Goal: Transaction & Acquisition: Purchase product/service

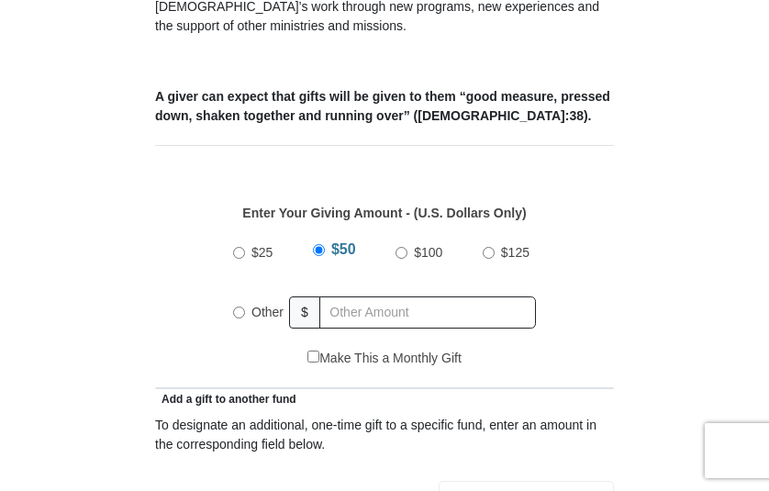
scroll to position [734, 0]
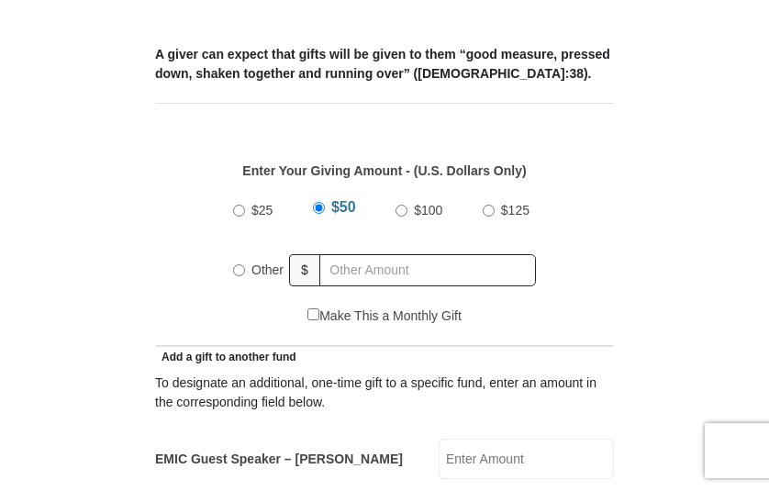
click at [236, 264] on input "Other" at bounding box center [239, 270] width 12 height 12
radio input "true"
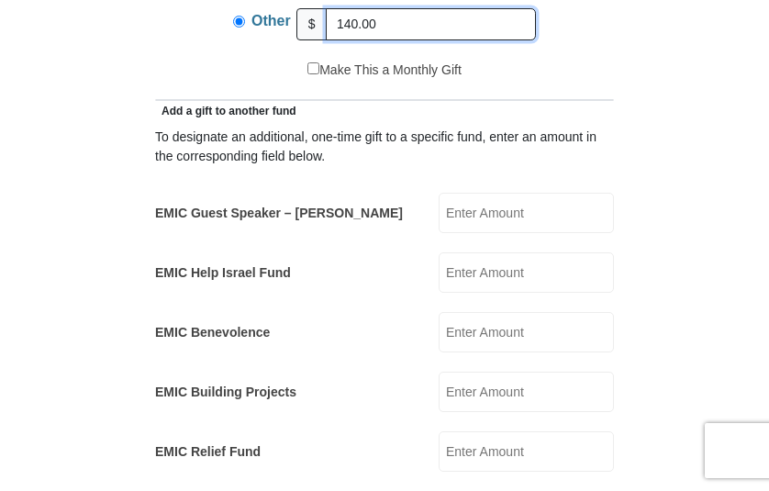
scroll to position [1009, 0]
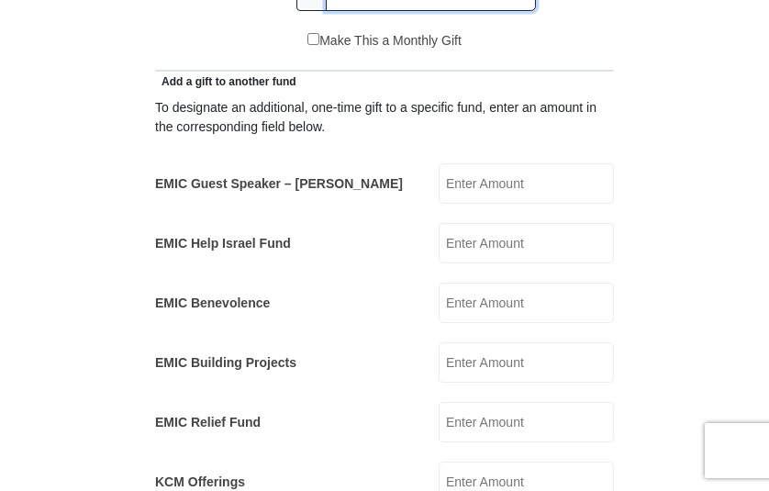
type input "140.00"
click at [500, 223] on input "EMIC Help Israel Fund" at bounding box center [525, 243] width 175 height 40
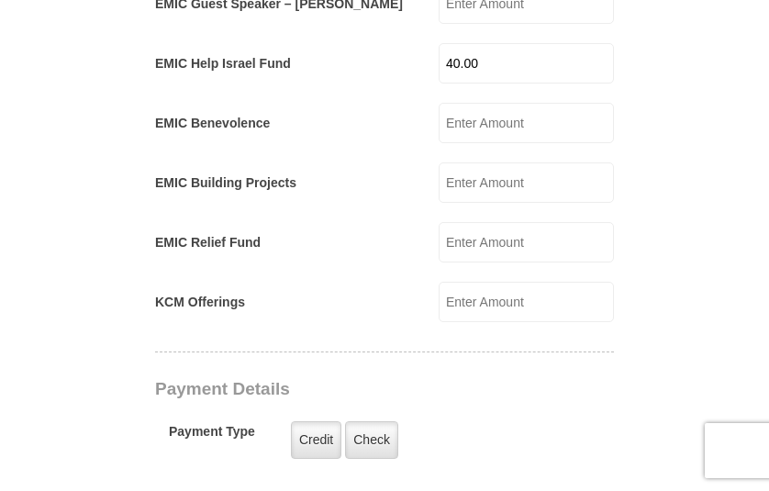
scroll to position [1284, 0]
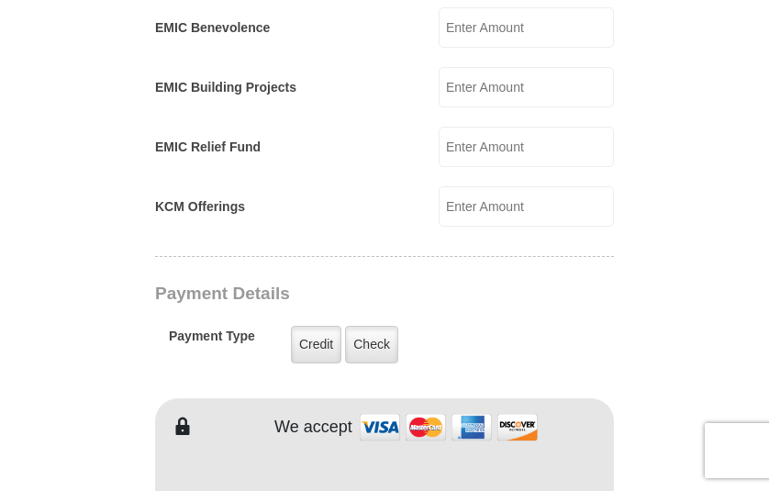
type input "40.00"
click at [470, 186] on input "KCM Offerings" at bounding box center [525, 206] width 175 height 40
type input "40.00"
type input "Hope"
type input "Smith"
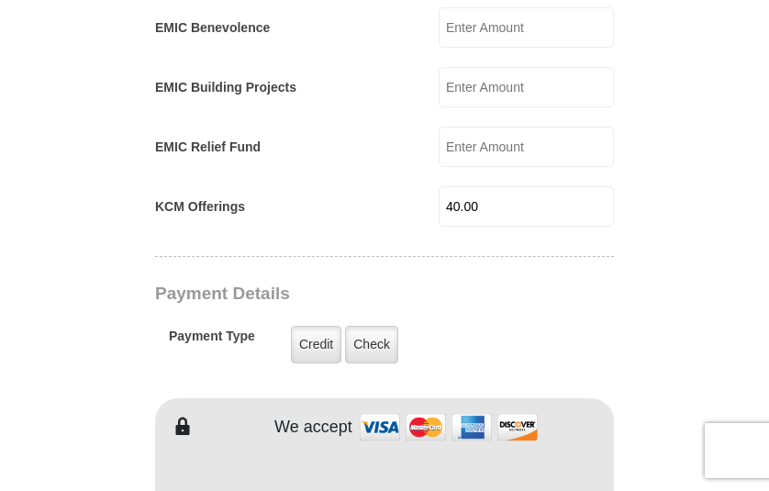
type input "hgsmith4480@gmail.com"
type input "457 Northgate Rd."
type input "Burlington"
select select "VT"
type input "05408"
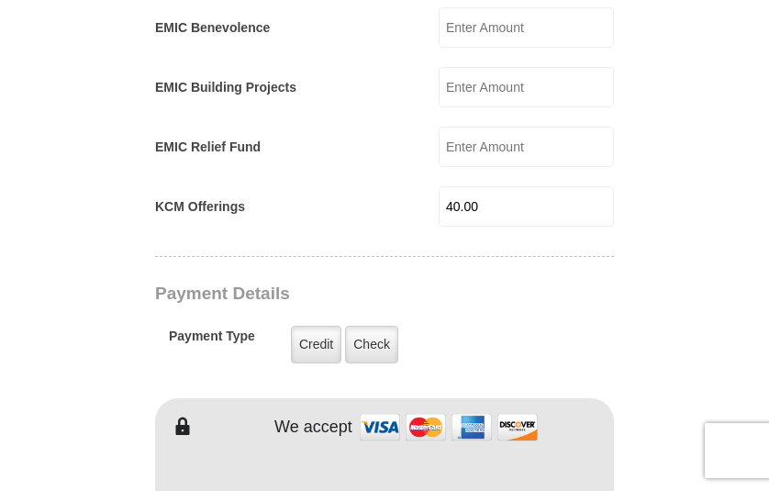
type input "8028654717"
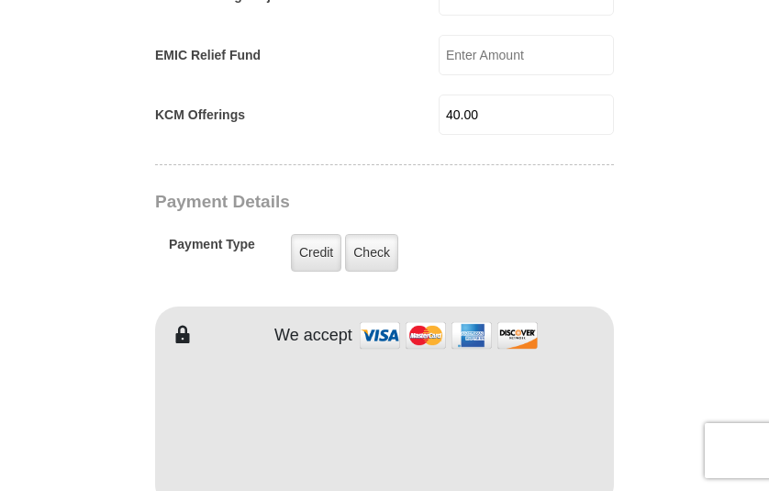
scroll to position [1101, 0]
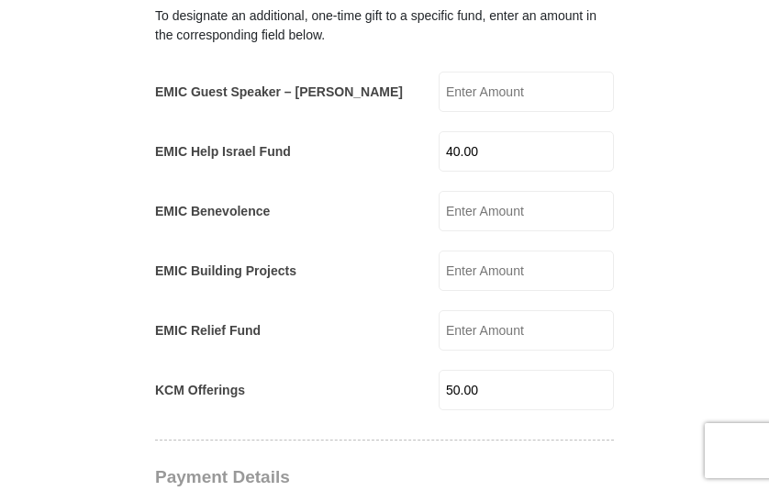
type input "50.00"
click at [451, 131] on input "40.00" at bounding box center [525, 151] width 175 height 40
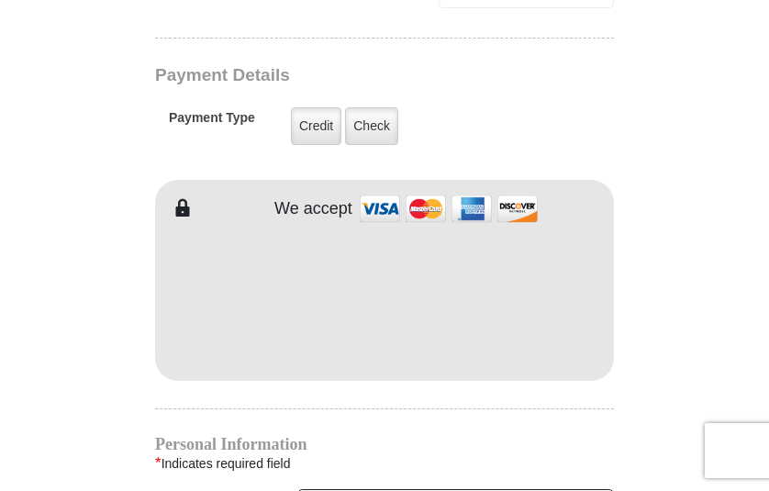
scroll to position [1467, 0]
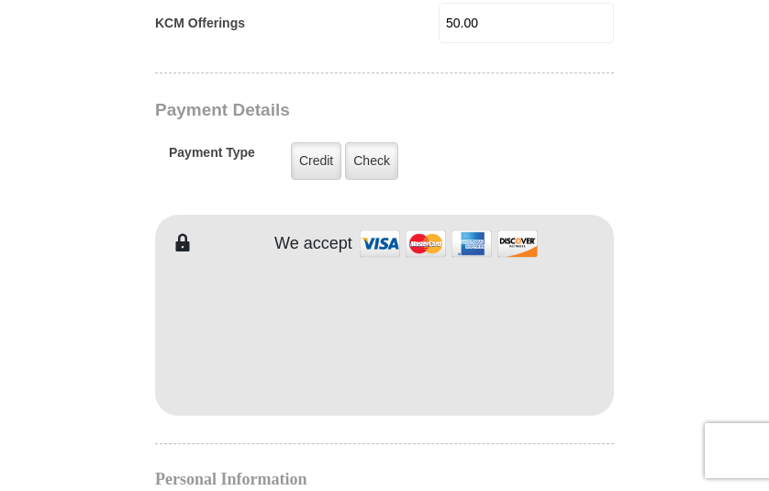
type input "50.00"
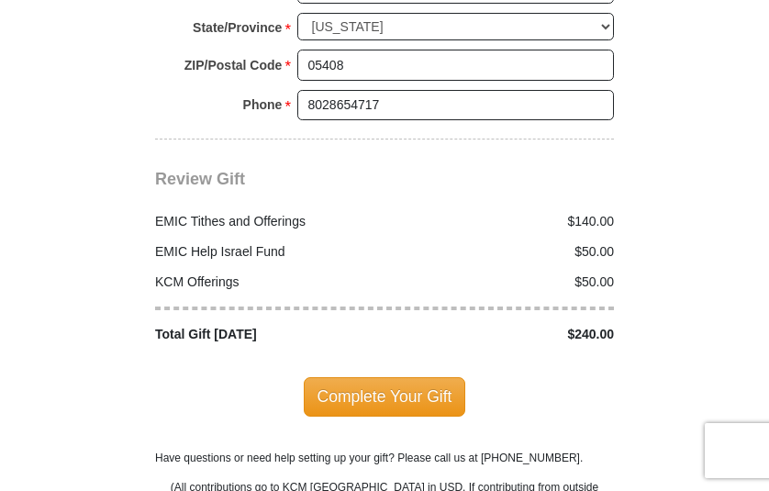
scroll to position [2293, 0]
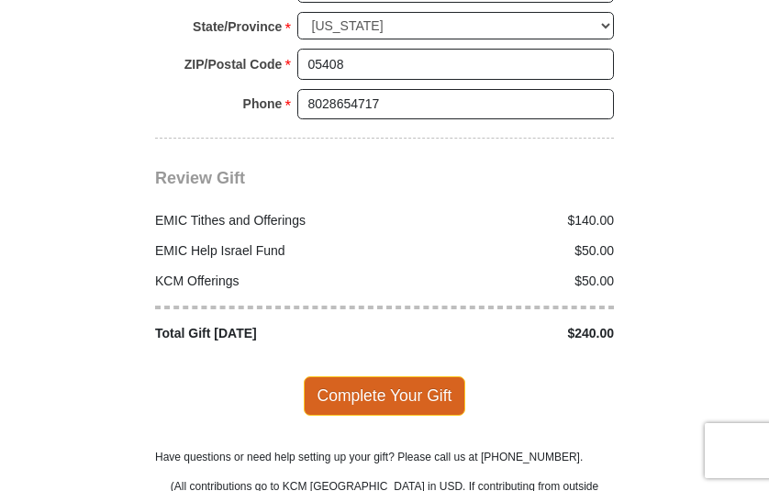
click at [387, 376] on span "Complete Your Gift" at bounding box center [385, 395] width 162 height 39
